Goal: Task Accomplishment & Management: Manage account settings

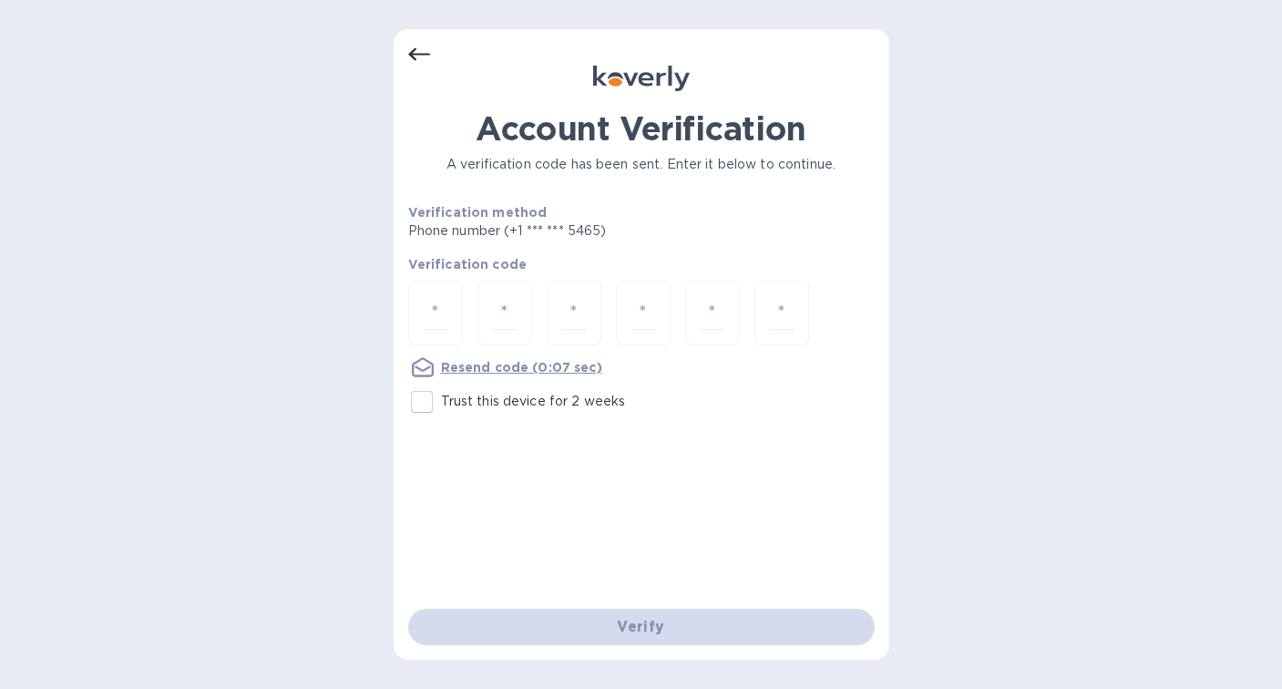
click at [414, 52] on icon at bounding box center [419, 55] width 22 height 22
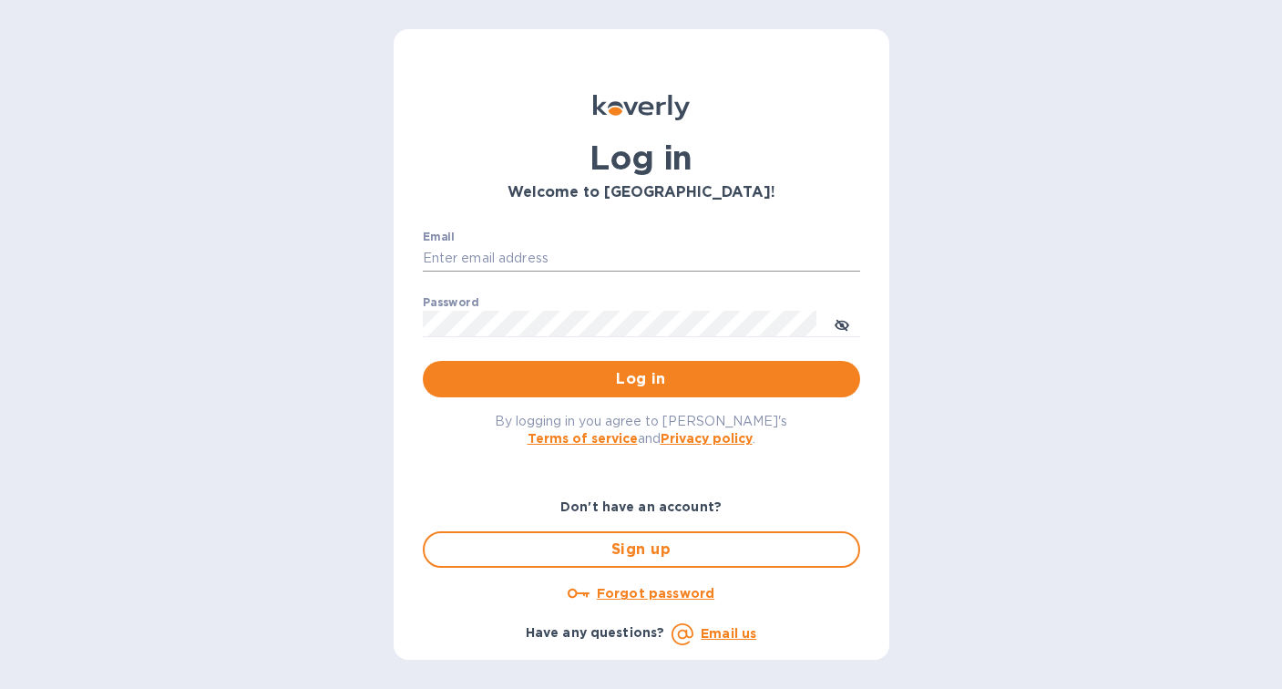
click at [595, 245] on input "Email" at bounding box center [641, 258] width 437 height 27
type input "[EMAIL_ADDRESS][DOMAIN_NAME]"
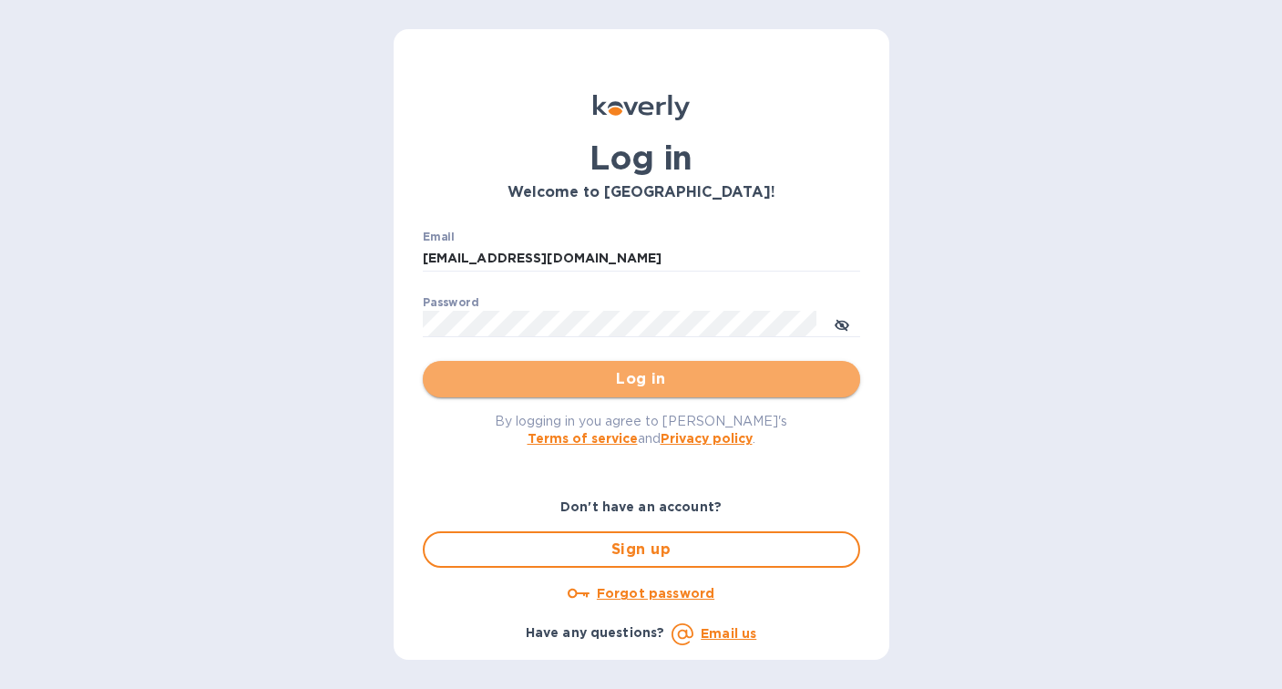
click at [613, 381] on span "Log in" at bounding box center [641, 379] width 408 height 22
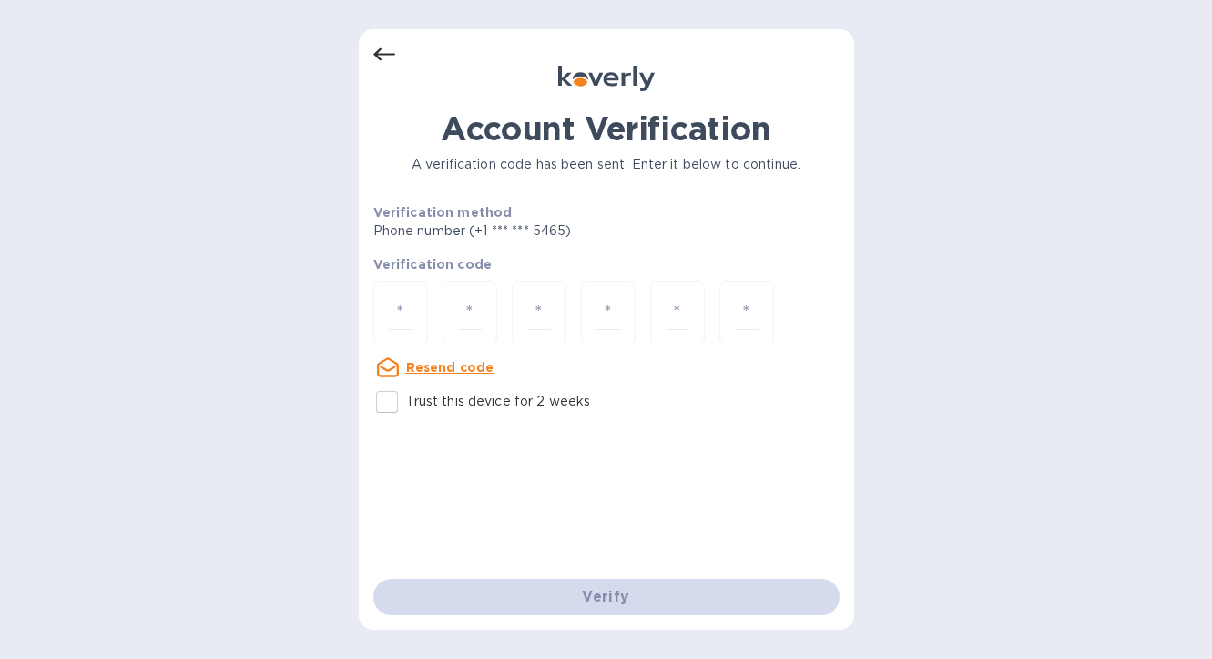
click at [492, 396] on p "Trust this device for 2 weeks" at bounding box center [498, 401] width 185 height 19
click at [406, 396] on input "Trust this device for 2 weeks" at bounding box center [387, 402] width 38 height 38
checkbox input "true"
